Goal: Task Accomplishment & Management: Use online tool/utility

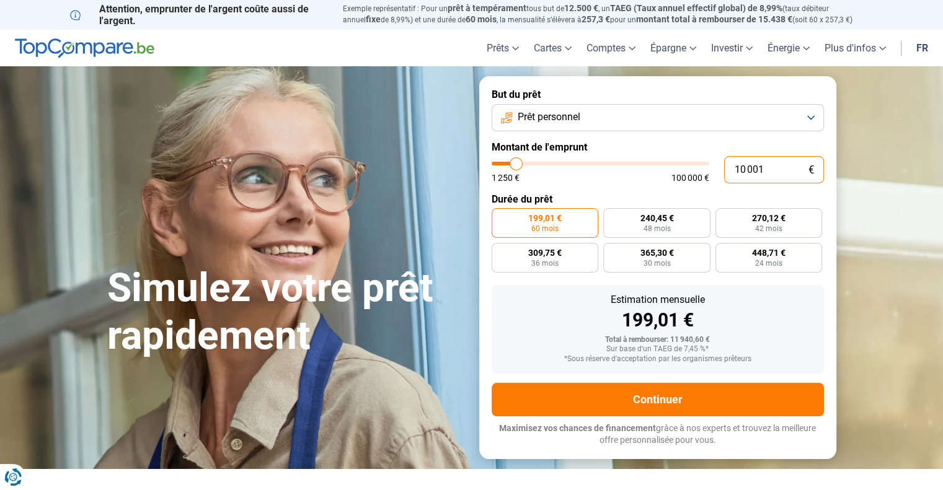
click at [753, 175] on input "10 001" at bounding box center [774, 169] width 100 height 27
click at [756, 126] on button "Prêt personnel" at bounding box center [658, 117] width 332 height 27
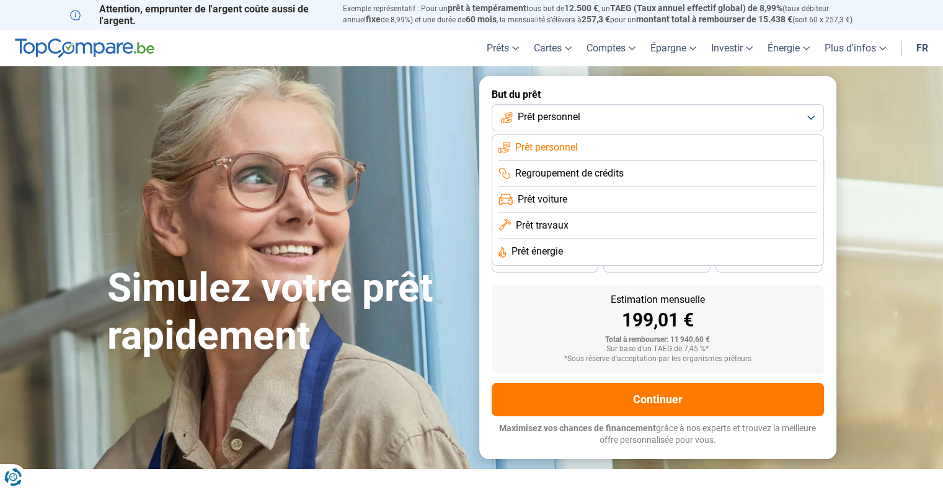
click at [756, 126] on button "Prêt personnel" at bounding box center [658, 117] width 332 height 27
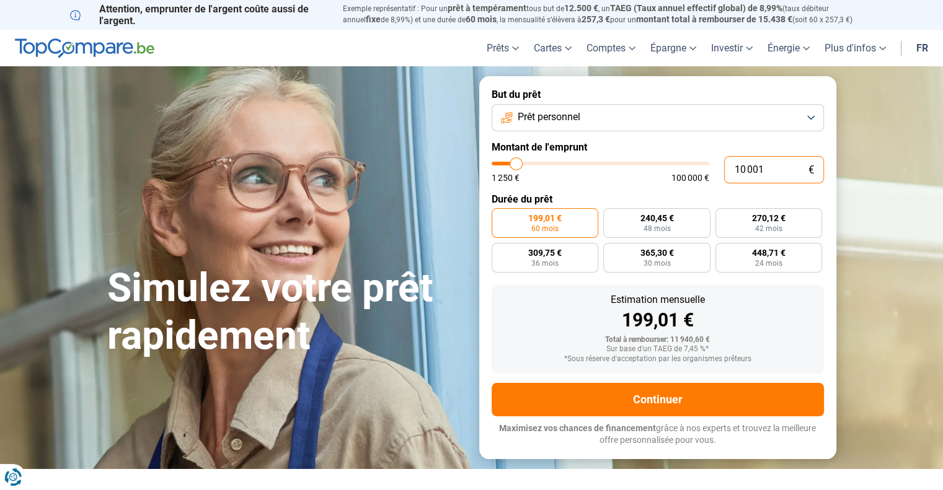
click at [785, 177] on input "10 001" at bounding box center [774, 169] width 100 height 27
type input "5"
type input "1250"
type input "50"
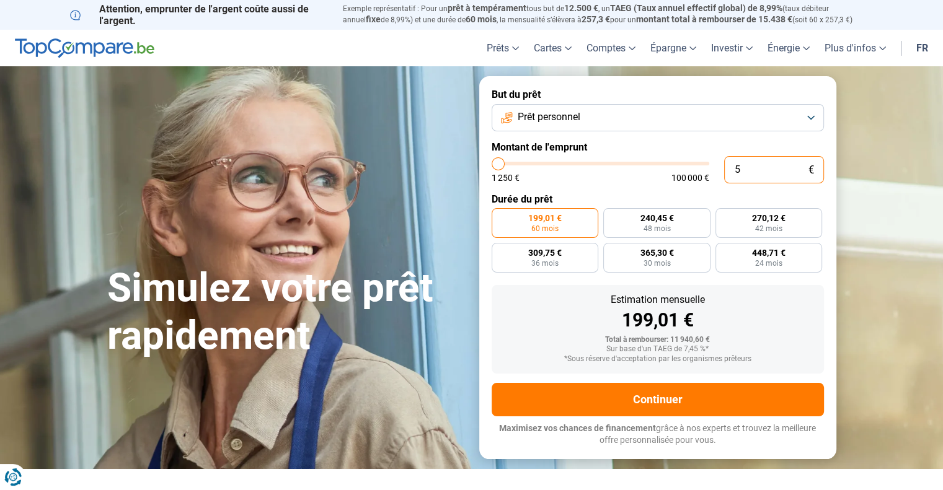
type input "1250"
type input "500"
type input "1250"
type input "5 000"
type input "5000"
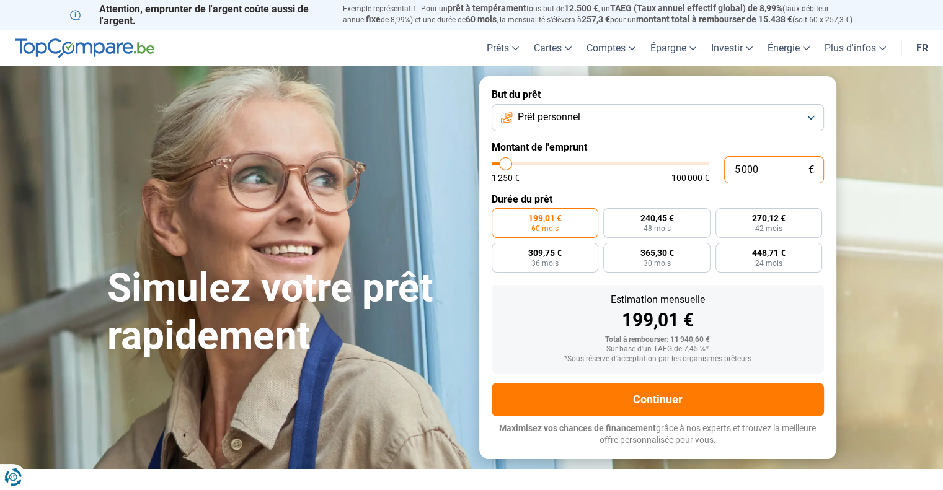
type input "50 000"
type input "50000"
radio input "false"
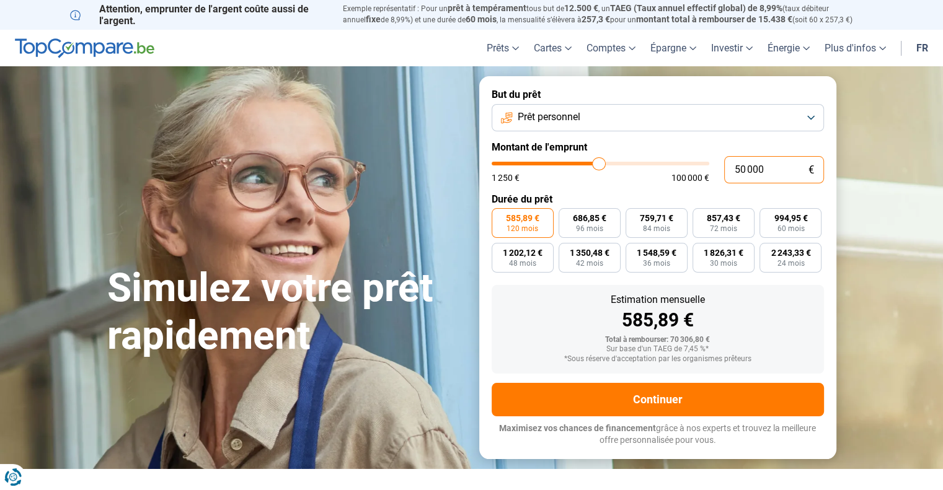
type input "50 000"
